Goal: Task Accomplishment & Management: Use online tool/utility

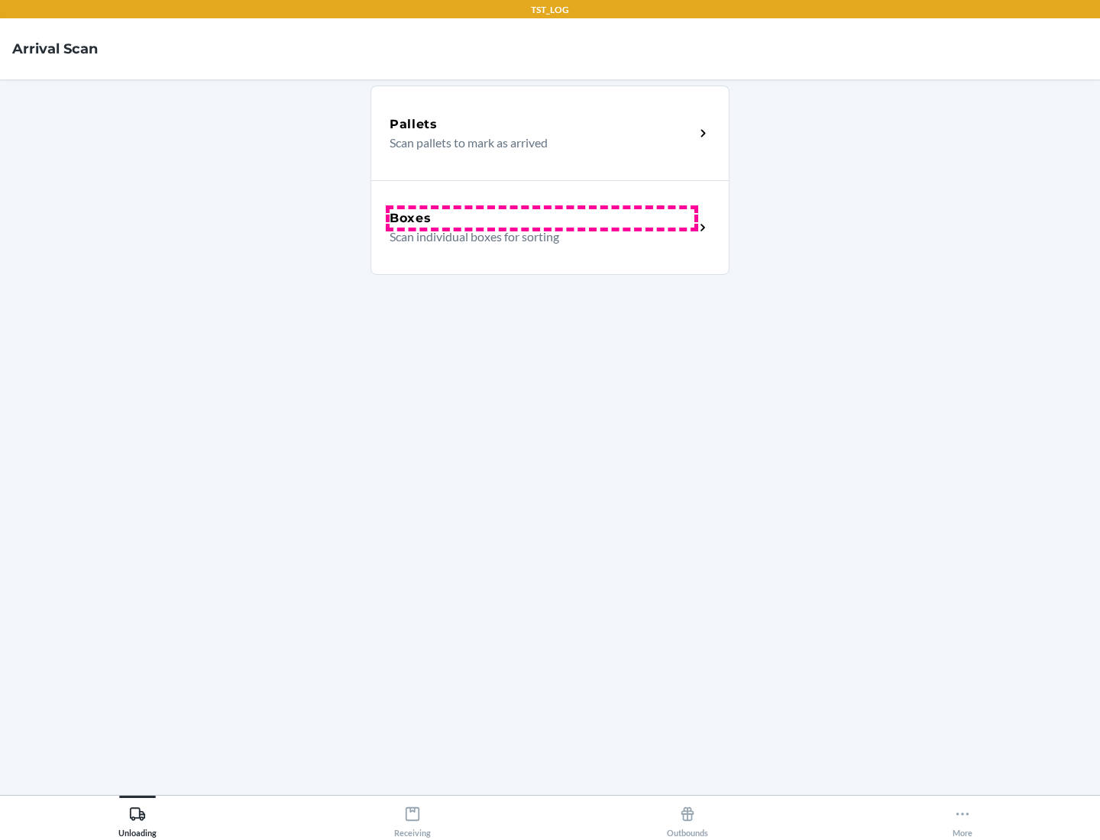
click at [542, 218] on div "Boxes" at bounding box center [542, 218] width 305 height 18
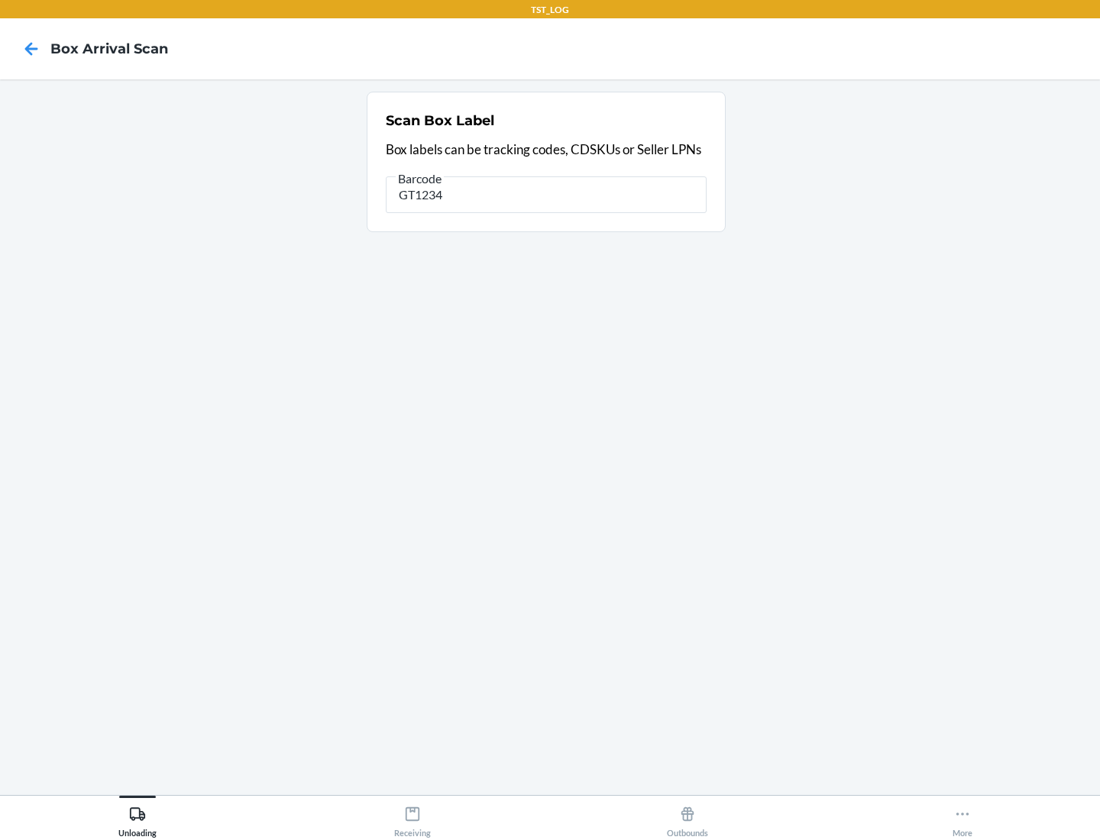
type input "GT1234"
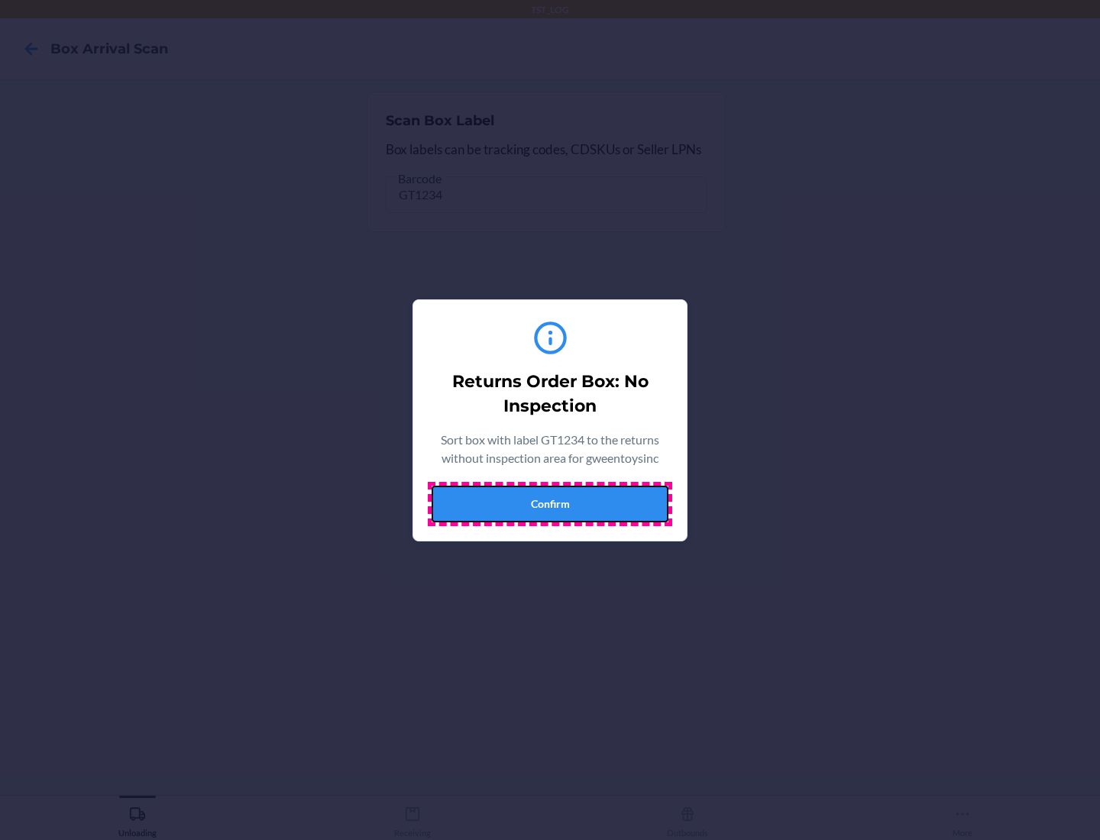
click at [550, 503] on button "Confirm" at bounding box center [550, 504] width 237 height 37
